Goal: Task Accomplishment & Management: Use online tool/utility

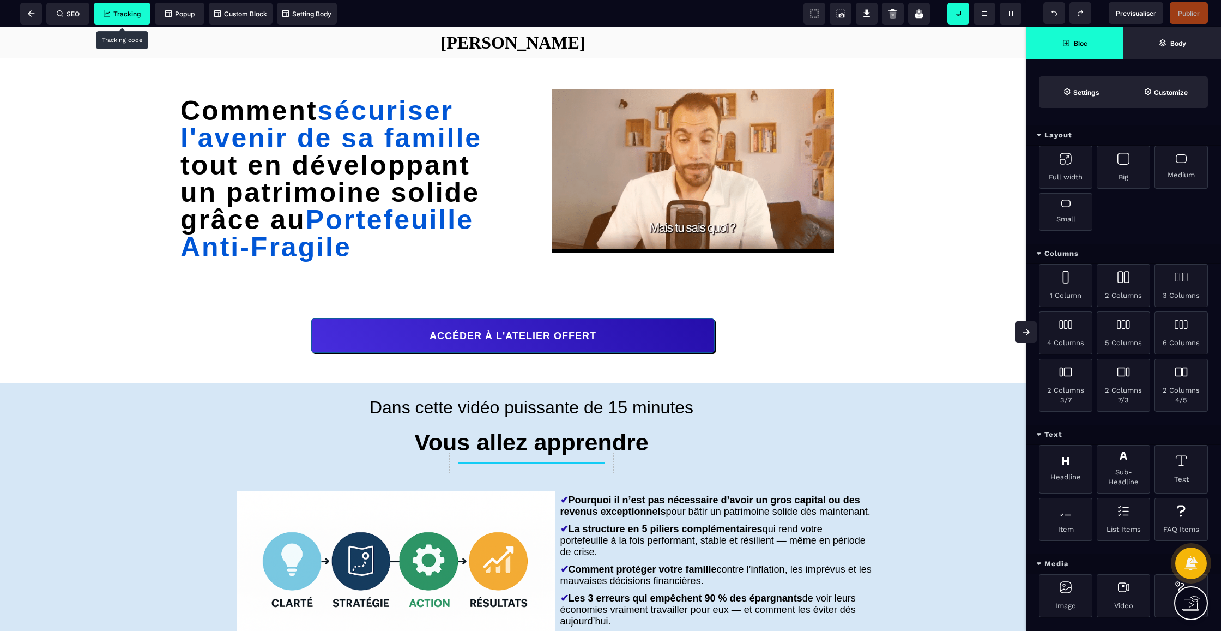
click at [134, 16] on span "Tracking" at bounding box center [122, 14] width 37 height 8
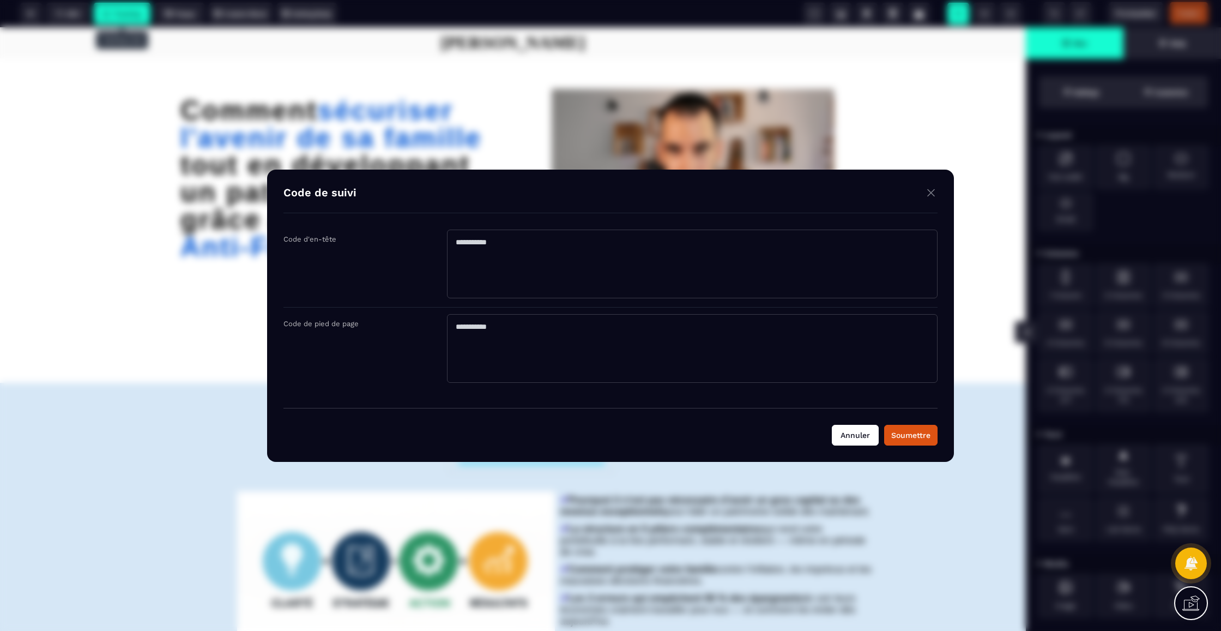
click at [867, 437] on button "Annuler" at bounding box center [855, 435] width 47 height 21
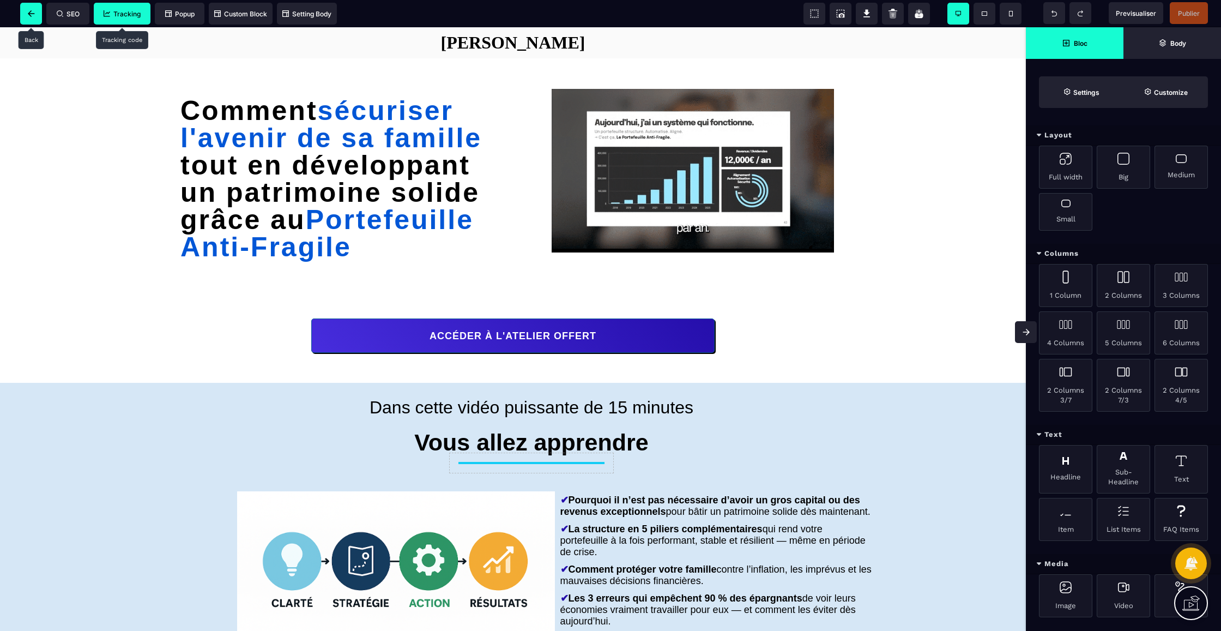
click at [29, 15] on icon at bounding box center [31, 13] width 7 height 7
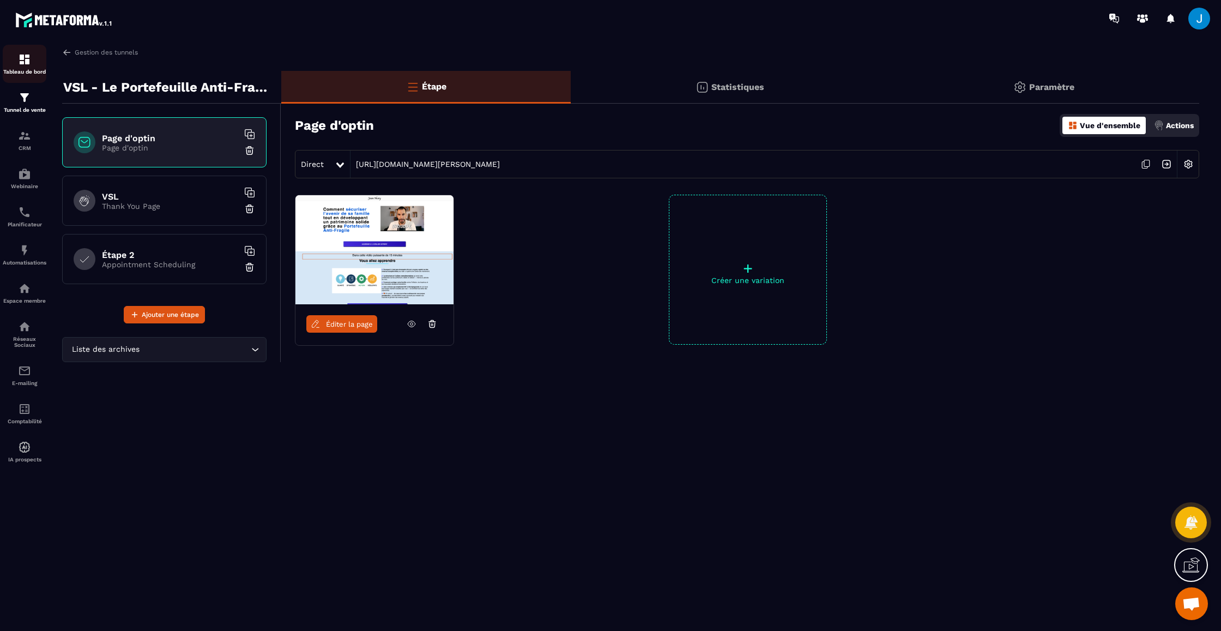
click at [27, 58] on img at bounding box center [24, 59] width 13 height 13
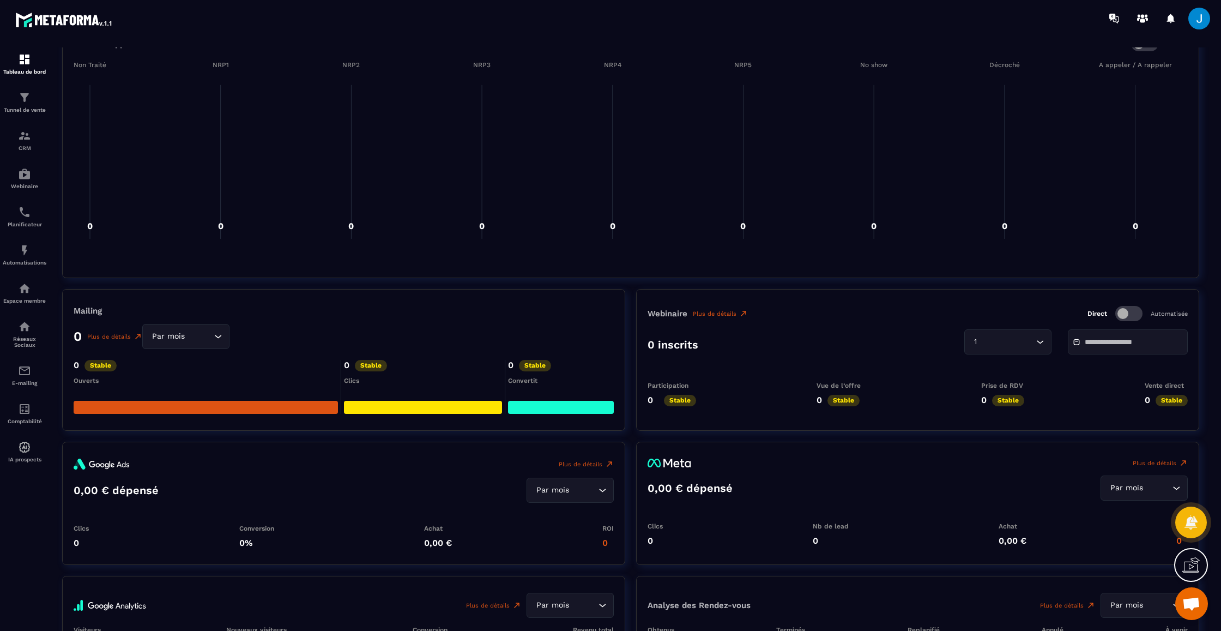
scroll to position [1006, 0]
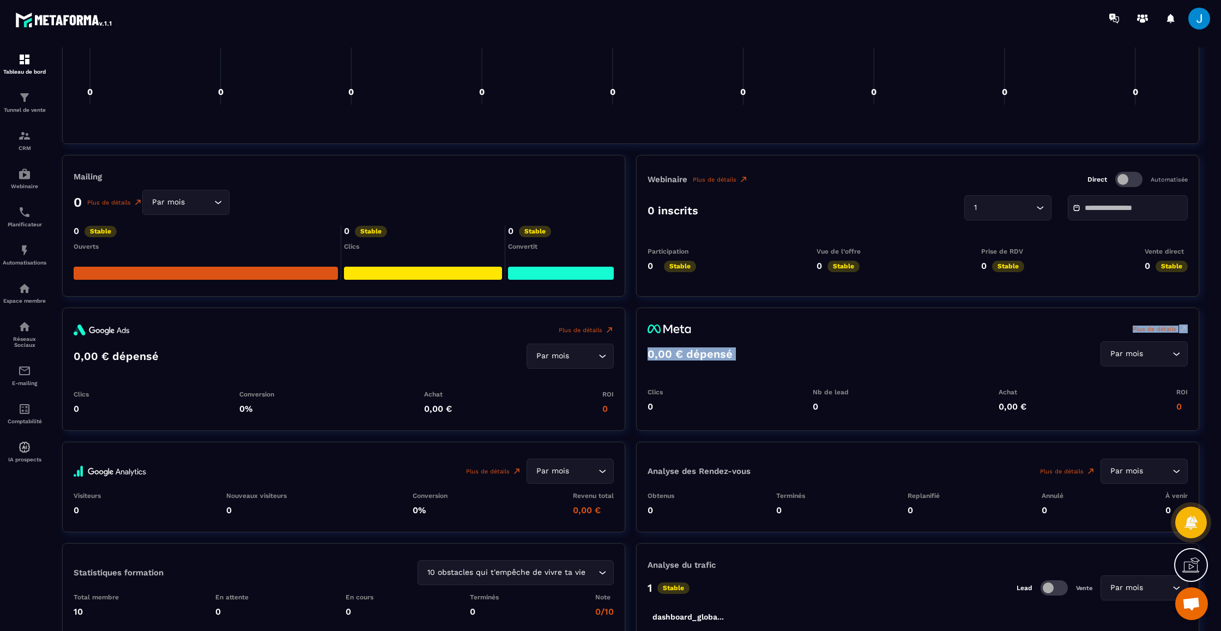
drag, startPoint x: 728, startPoint y: 325, endPoint x: 932, endPoint y: 347, distance: 205.1
click at [932, 347] on div "Plus de détails 0,00 € dépensé Par mois Loading... Clics 0 Nb de lead 0 Achat 0…" at bounding box center [917, 368] width 563 height 123
click at [784, 369] on div "Plus de détails 0,00 € dépensé Par mois Loading... Clics 0 Nb de lead 0 Achat 0…" at bounding box center [917, 368] width 563 height 123
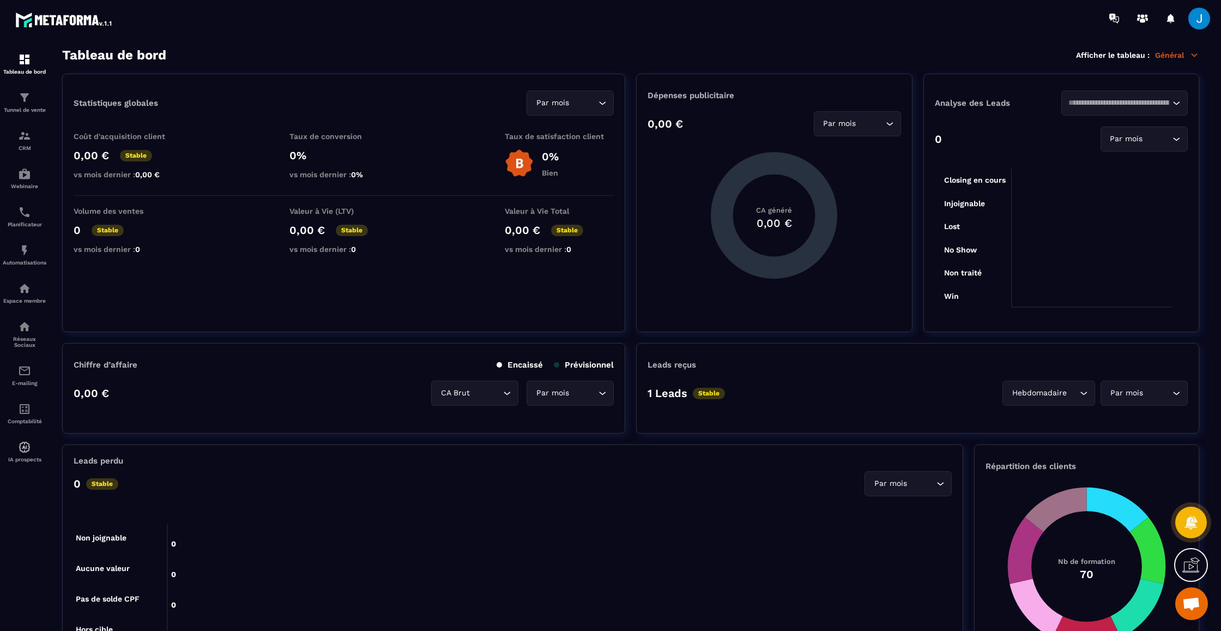
scroll to position [0, 0]
click at [26, 105] on div "Tunnel de vente" at bounding box center [25, 102] width 44 height 22
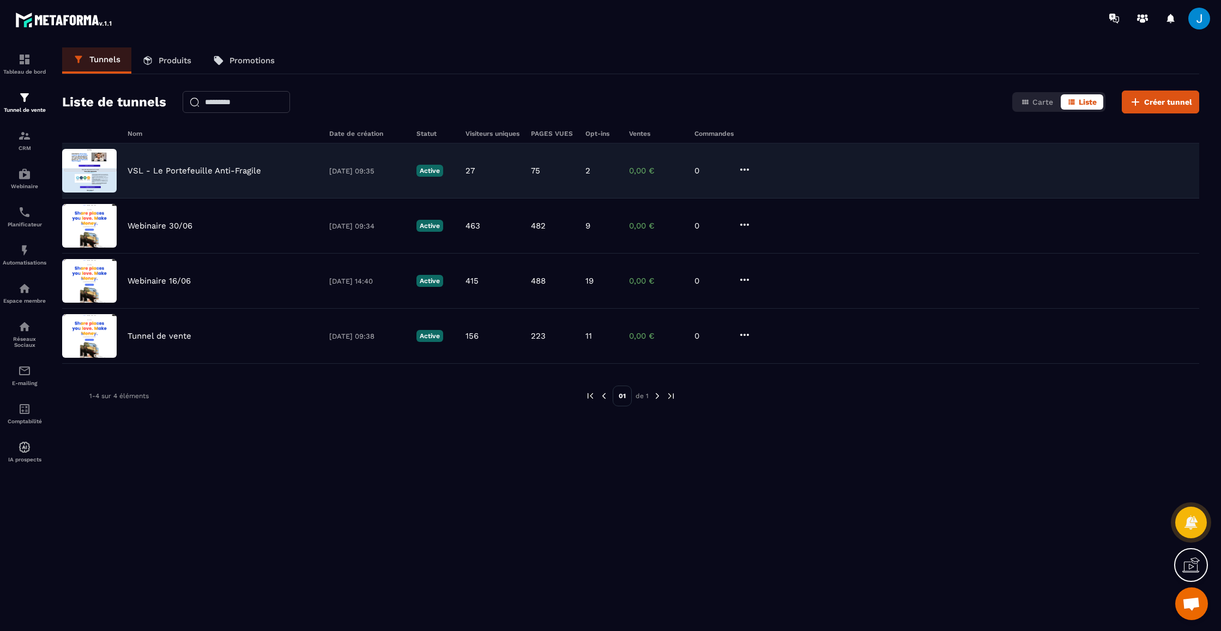
click at [82, 167] on img at bounding box center [89, 171] width 55 height 44
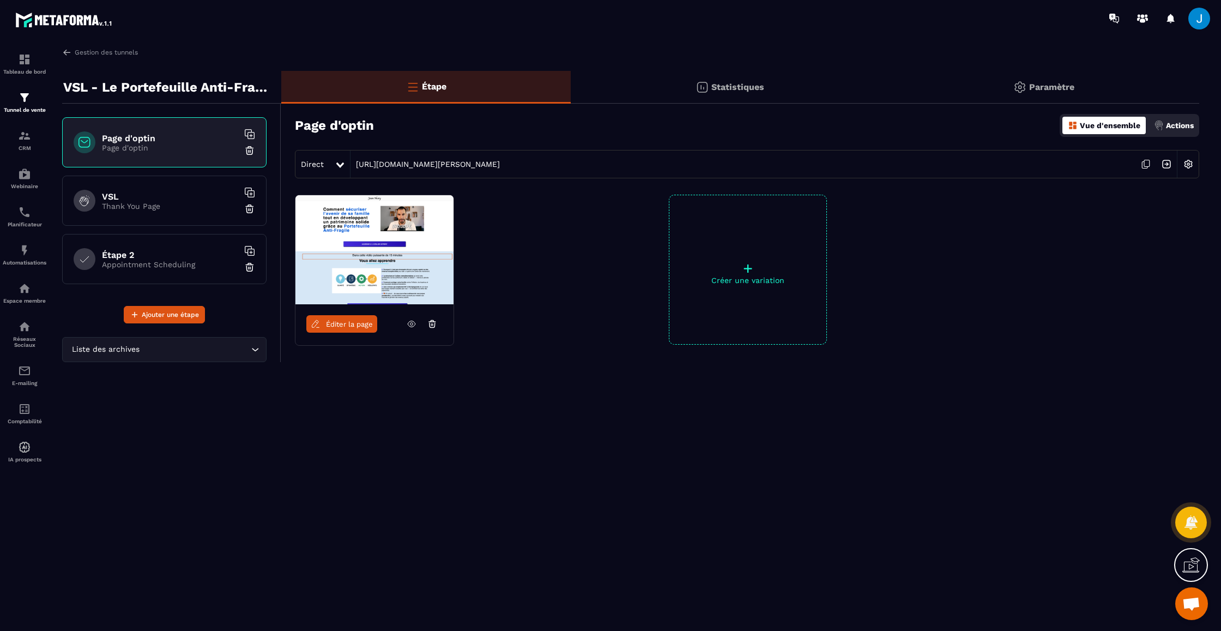
click at [125, 138] on h6 "Page d'optin" at bounding box center [170, 138] width 136 height 10
click at [367, 325] on span "Éditer la page" at bounding box center [349, 324] width 47 height 8
